Goal: Go to known website: Access a specific website the user already knows

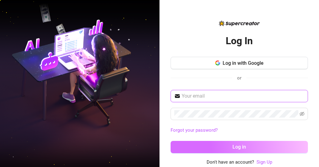
type input "[EMAIL_ADDRESS][DOMAIN_NAME]"
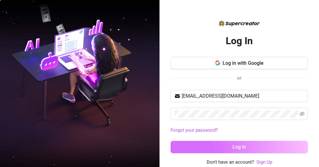
click at [253, 148] on button "Log in" at bounding box center [238, 147] width 137 height 12
